Goal: Information Seeking & Learning: Learn about a topic

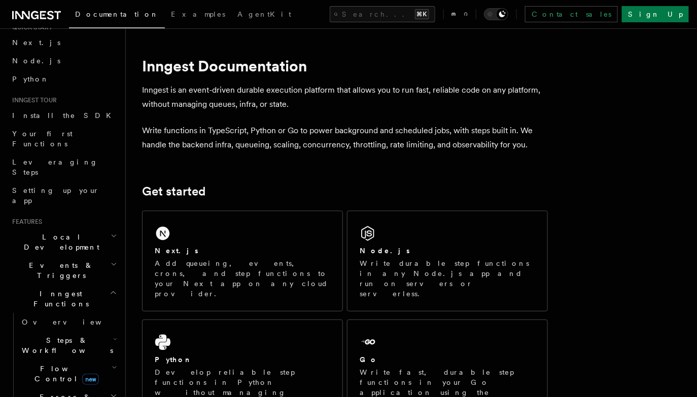
scroll to position [46, 0]
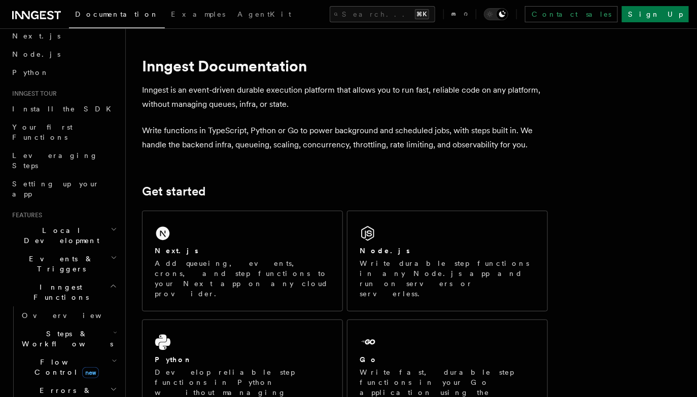
click at [80, 325] on h2 "Steps & Workflows" at bounding box center [68, 339] width 101 height 28
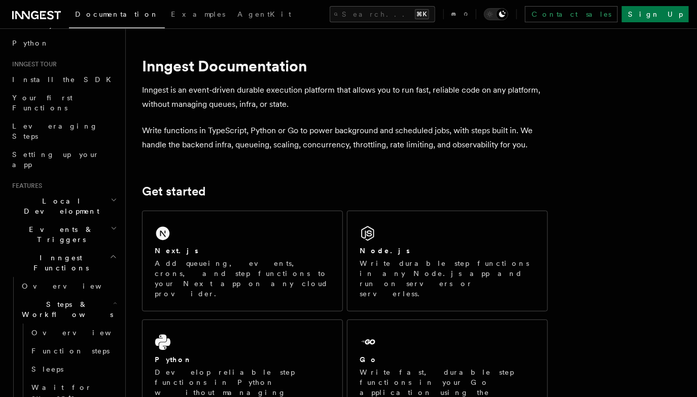
scroll to position [120, 0]
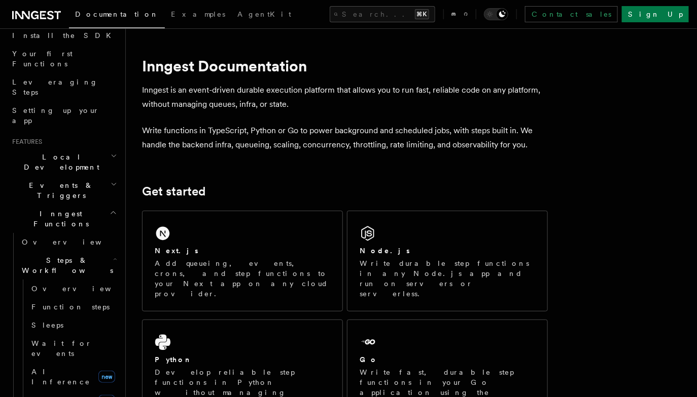
click at [80, 335] on link "Wait for events" at bounding box center [73, 349] width 92 height 28
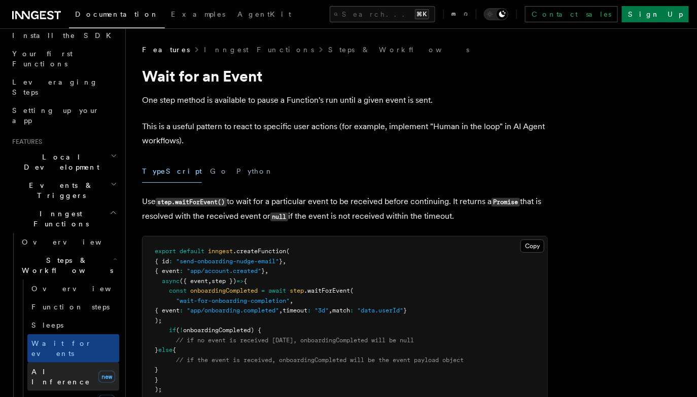
click at [87, 363] on link "AI Inference new" at bounding box center [73, 377] width 92 height 28
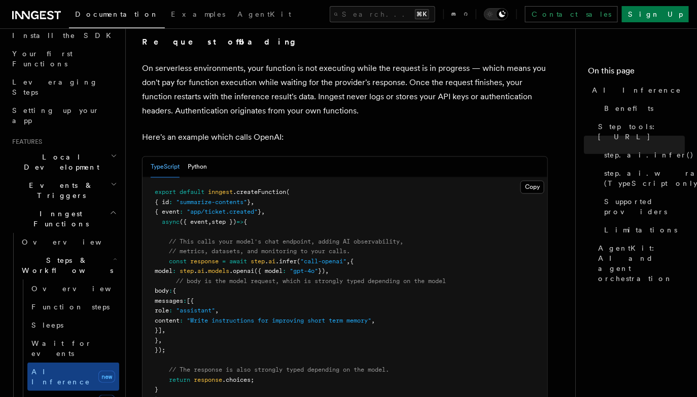
scroll to position [484, 0]
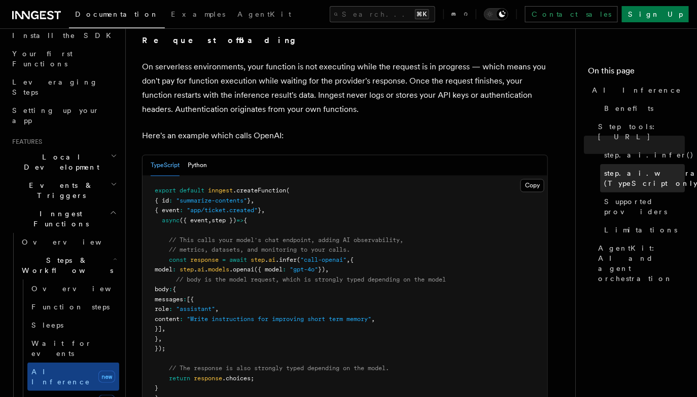
click at [631, 173] on span "step.ai.wrap() (TypeScript only)" at bounding box center [658, 178] width 109 height 20
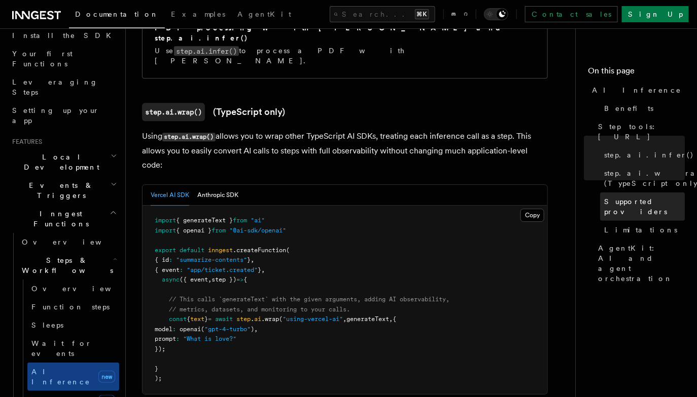
click at [632, 193] on link "Supported providers" at bounding box center [642, 207] width 85 height 28
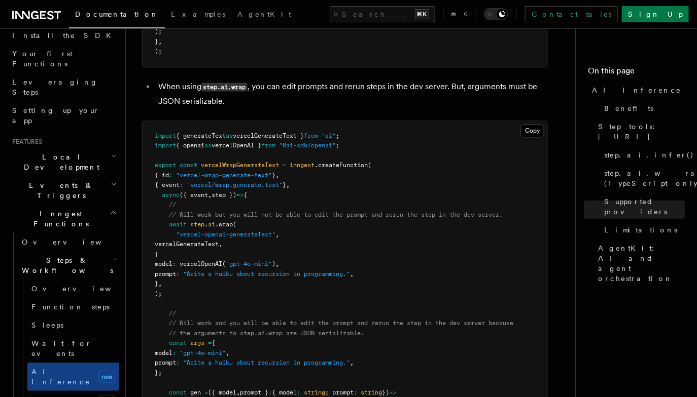
scroll to position [1987, 0]
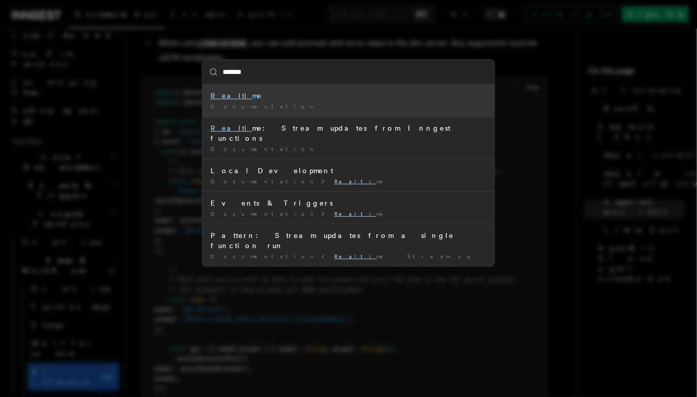
type input "********"
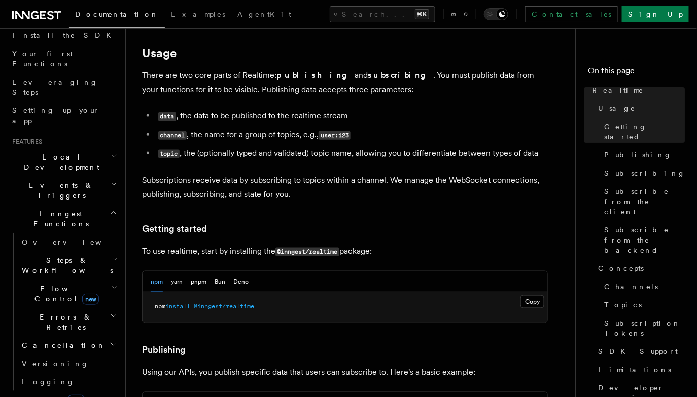
scroll to position [395, 0]
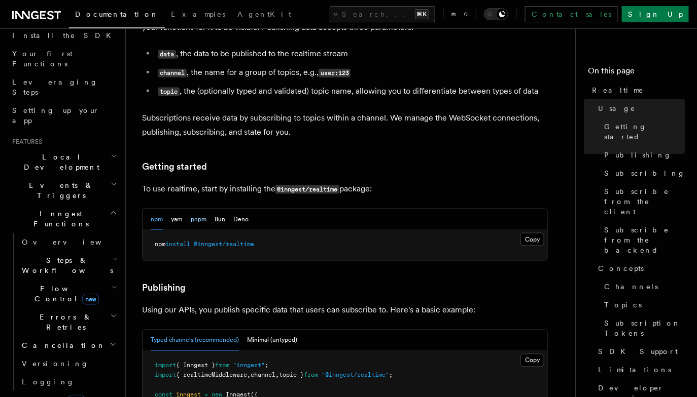
click at [204, 209] on button "pnpm" at bounding box center [199, 219] width 16 height 21
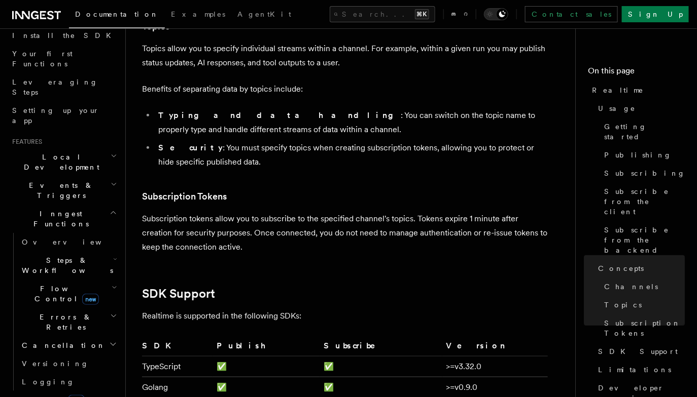
scroll to position [2629, 0]
